Goal: Information Seeking & Learning: Find specific page/section

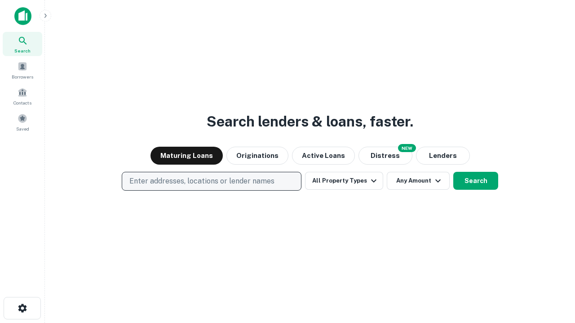
click at [211, 182] on p "Enter addresses, locations or lender names" at bounding box center [201, 181] width 145 height 11
type input "**********"
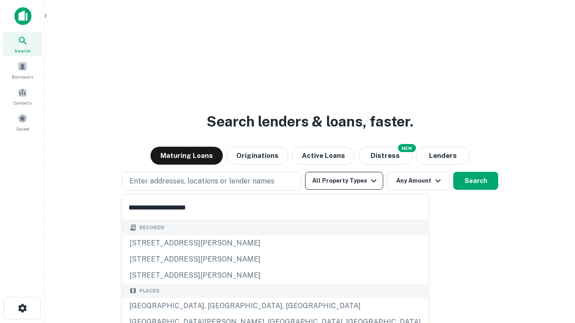
click at [215, 306] on div "[GEOGRAPHIC_DATA], [GEOGRAPHIC_DATA], [GEOGRAPHIC_DATA]" at bounding box center [275, 306] width 306 height 16
click at [344, 181] on button "All Property Types" at bounding box center [344, 181] width 78 height 18
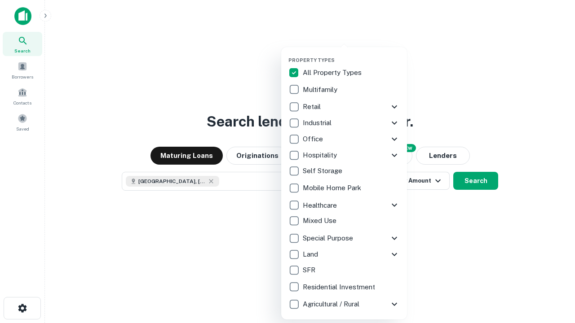
click at [351, 54] on button "button" at bounding box center [351, 54] width 126 height 0
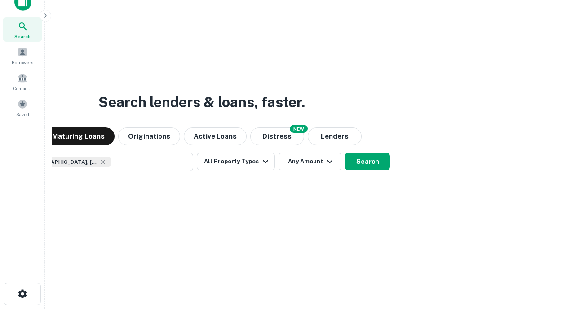
scroll to position [65, 254]
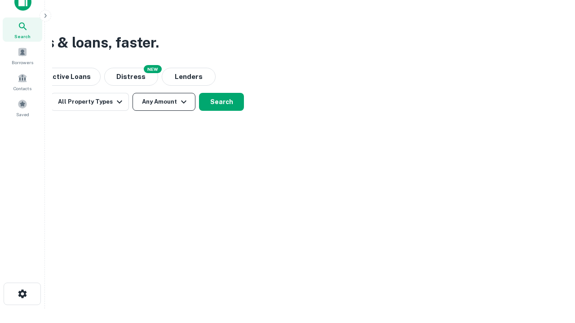
click at [164, 102] on button "Any Amount" at bounding box center [164, 102] width 63 height 18
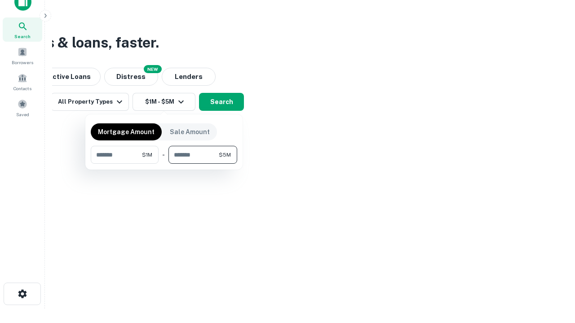
type input "*******"
click at [164, 164] on button "button" at bounding box center [164, 164] width 146 height 0
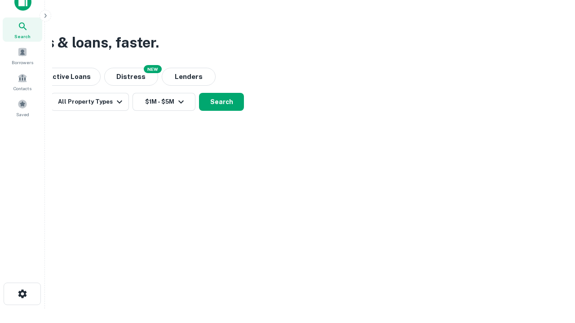
scroll to position [14, 0]
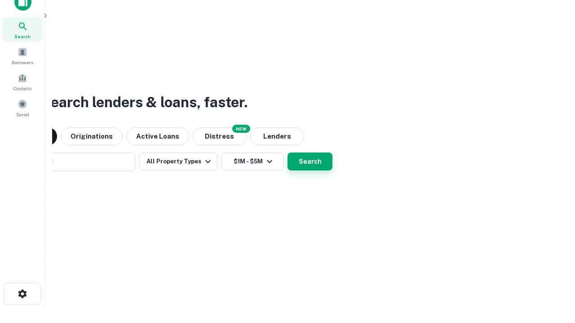
click at [288, 153] on button "Search" at bounding box center [310, 162] width 45 height 18
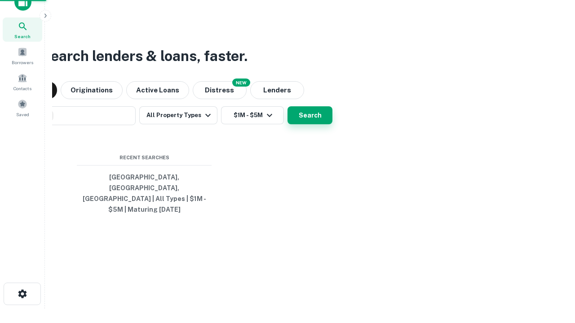
scroll to position [29, 254]
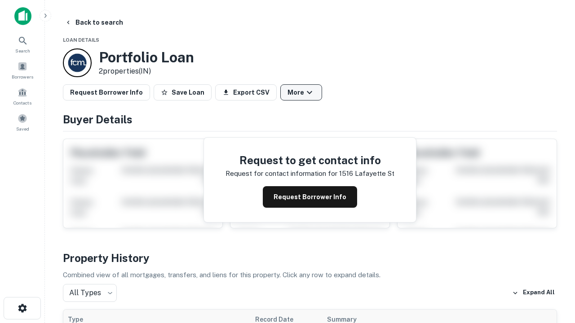
click at [301, 93] on button "More" at bounding box center [301, 92] width 42 height 16
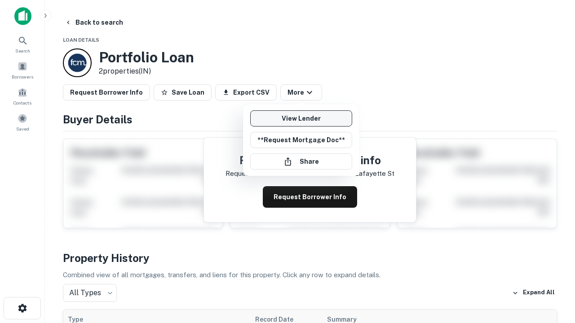
click at [301, 119] on link "View Lender" at bounding box center [301, 119] width 102 height 16
